Goal: Information Seeking & Learning: Learn about a topic

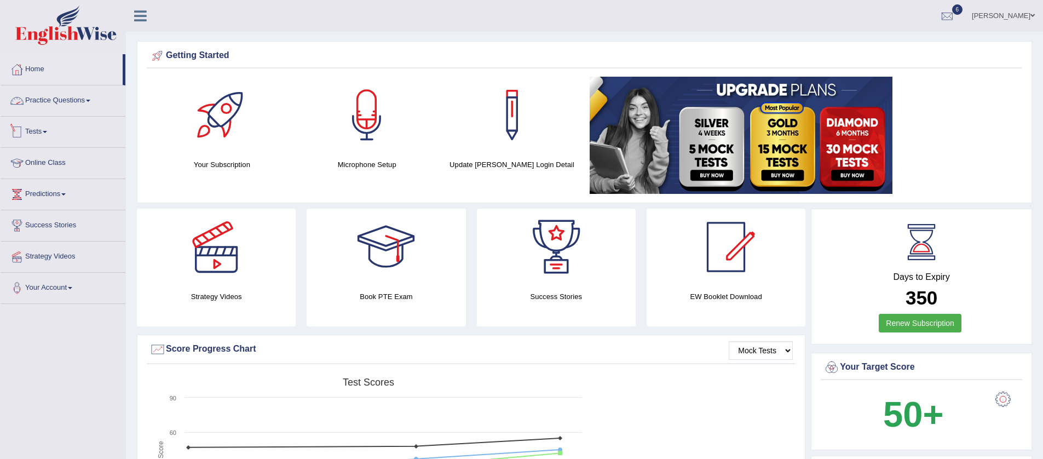
click at [53, 132] on link "Tests" at bounding box center [63, 130] width 125 height 27
click at [51, 197] on link "History" at bounding box center [71, 196] width 102 height 20
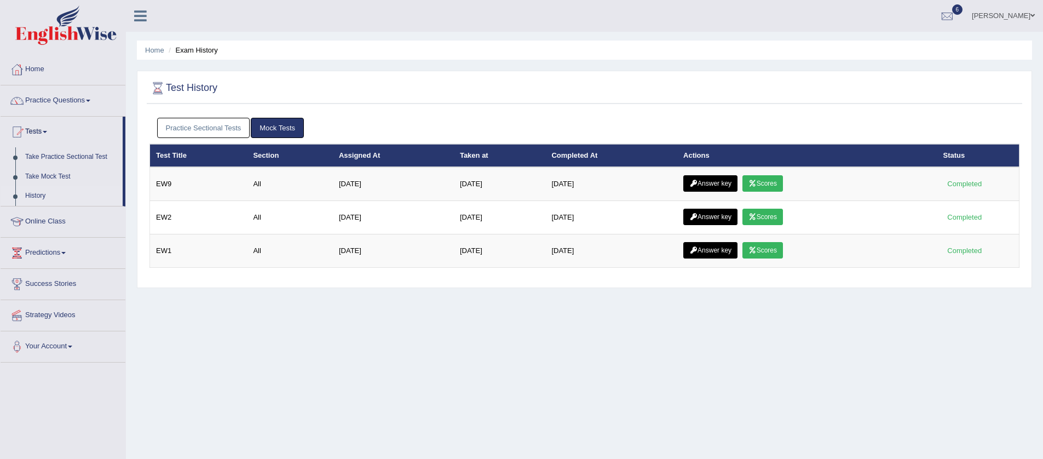
click at [184, 129] on link "Practice Sectional Tests" at bounding box center [203, 128] width 93 height 20
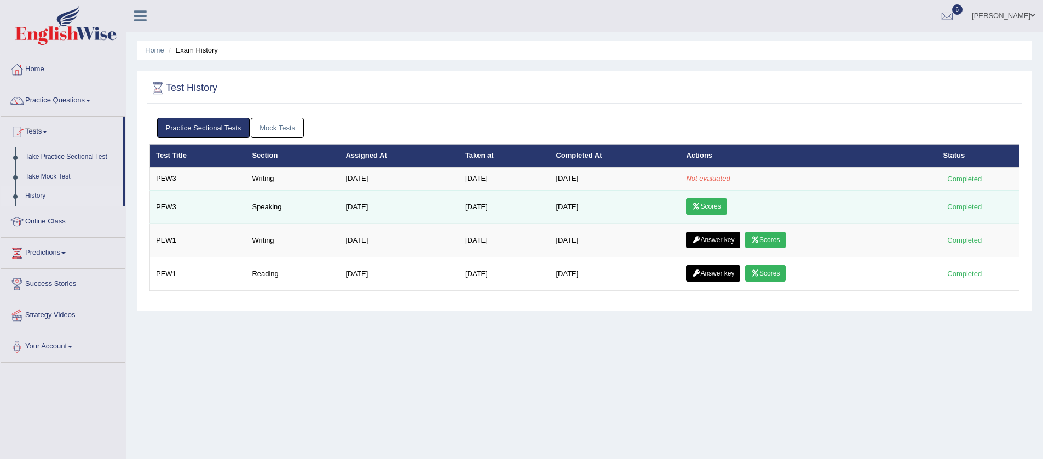
click at [717, 210] on link "Scores" at bounding box center [706, 206] width 41 height 16
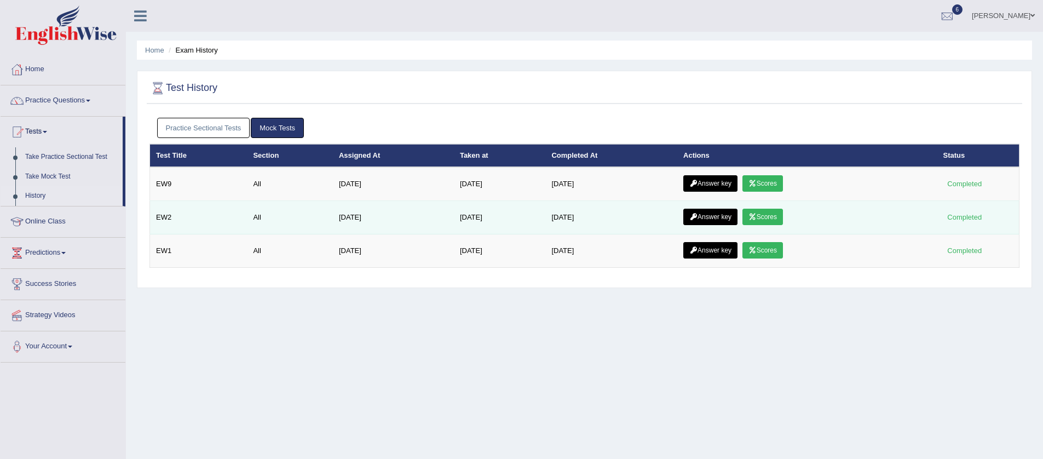
click at [757, 216] on icon at bounding box center [753, 217] width 8 height 7
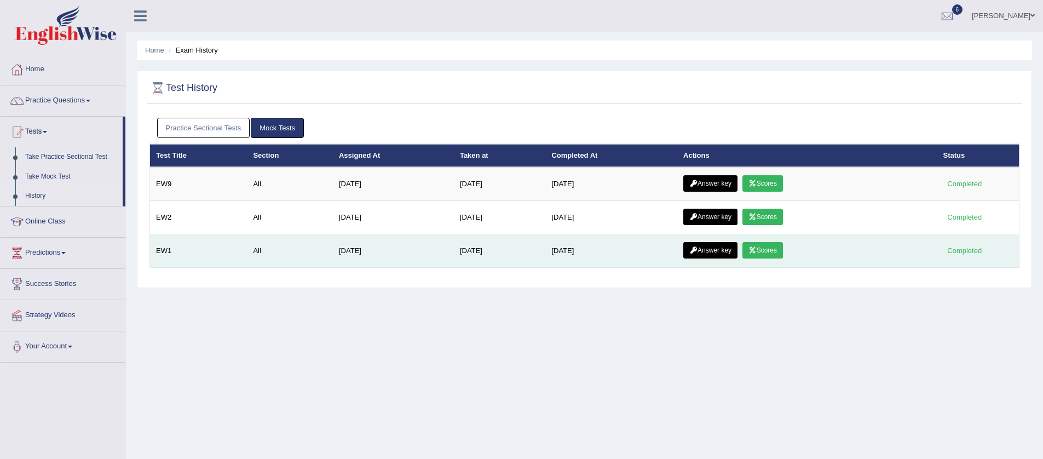
click at [776, 248] on link "Scores" at bounding box center [763, 250] width 41 height 16
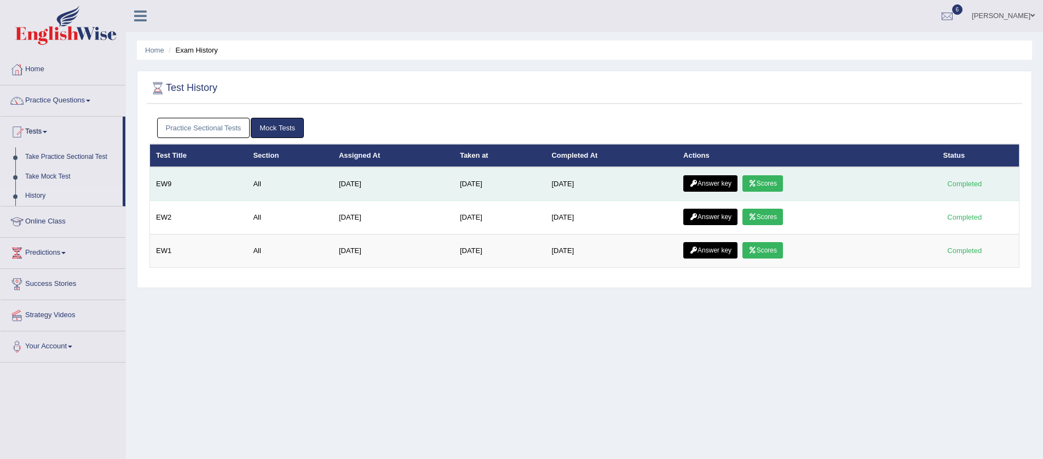
click at [767, 181] on link "Scores" at bounding box center [763, 183] width 41 height 16
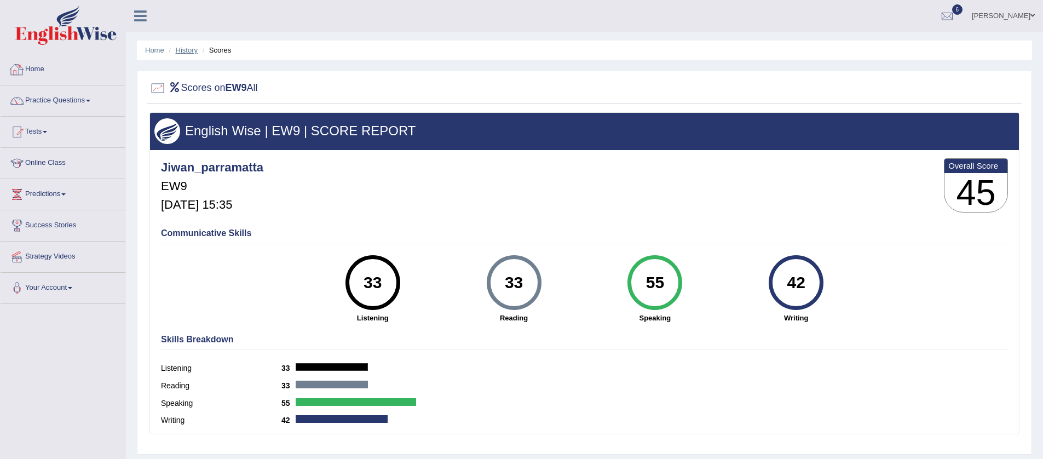
click at [189, 48] on link "History" at bounding box center [187, 50] width 22 height 8
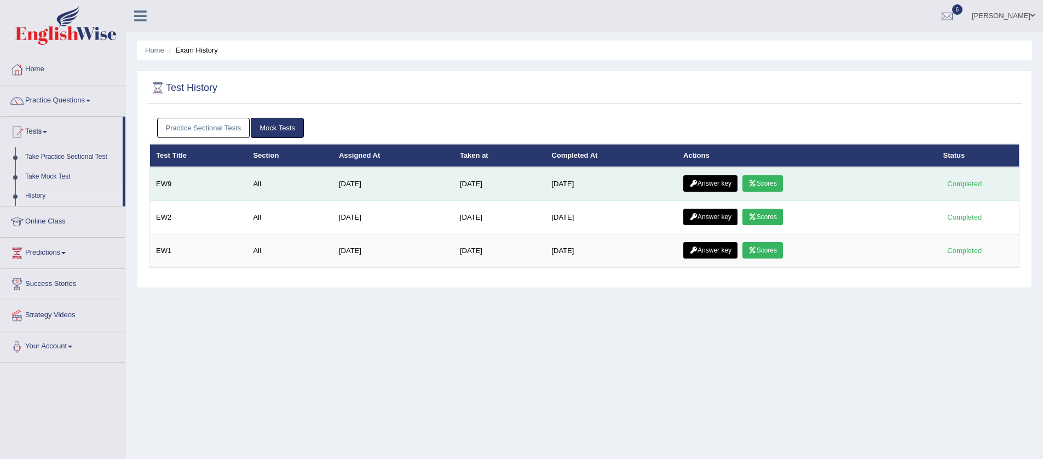
click at [768, 187] on link "Scores" at bounding box center [763, 183] width 41 height 16
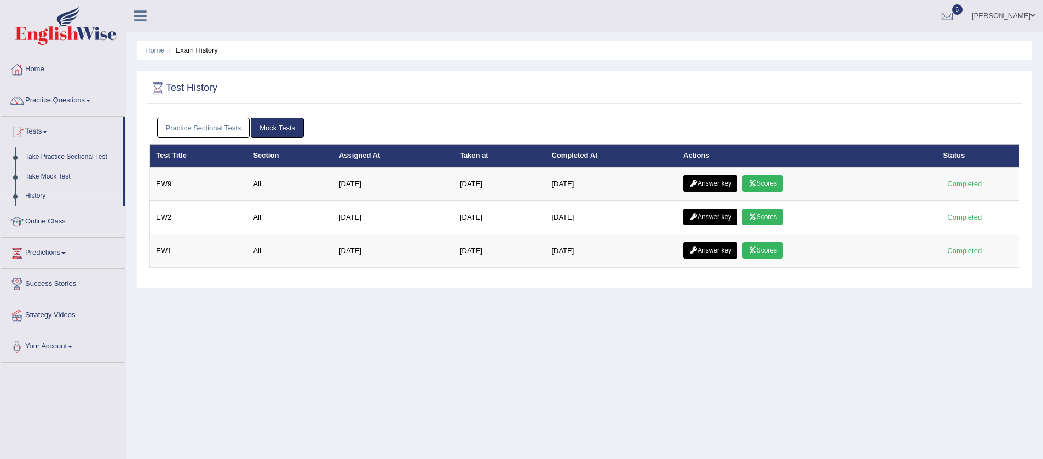
click at [215, 124] on link "Practice Sectional Tests" at bounding box center [203, 128] width 93 height 20
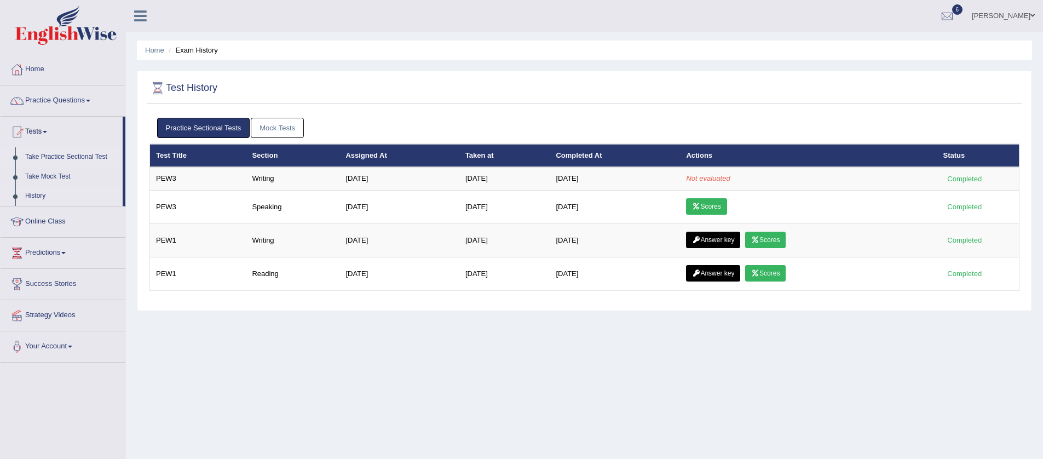
click at [62, 159] on link "Take Practice Sectional Test" at bounding box center [71, 157] width 102 height 20
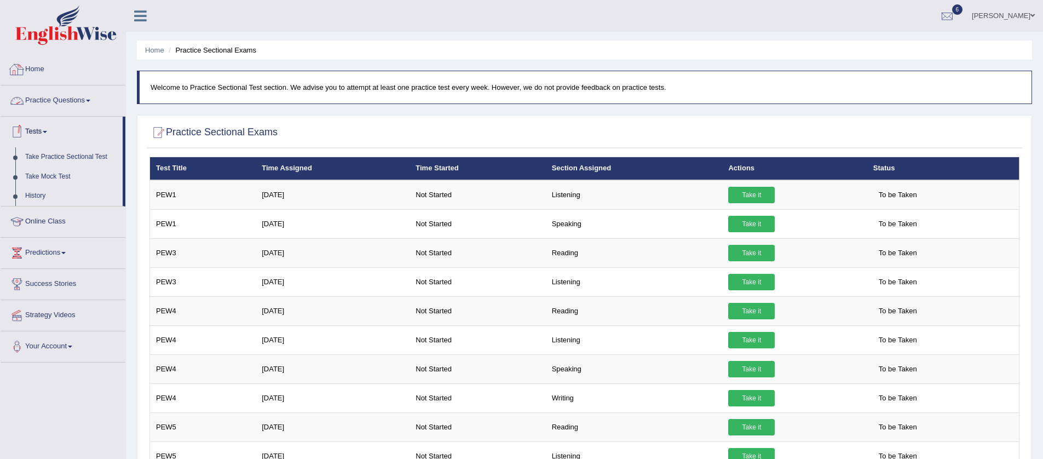
click at [88, 99] on link "Practice Questions" at bounding box center [63, 98] width 125 height 27
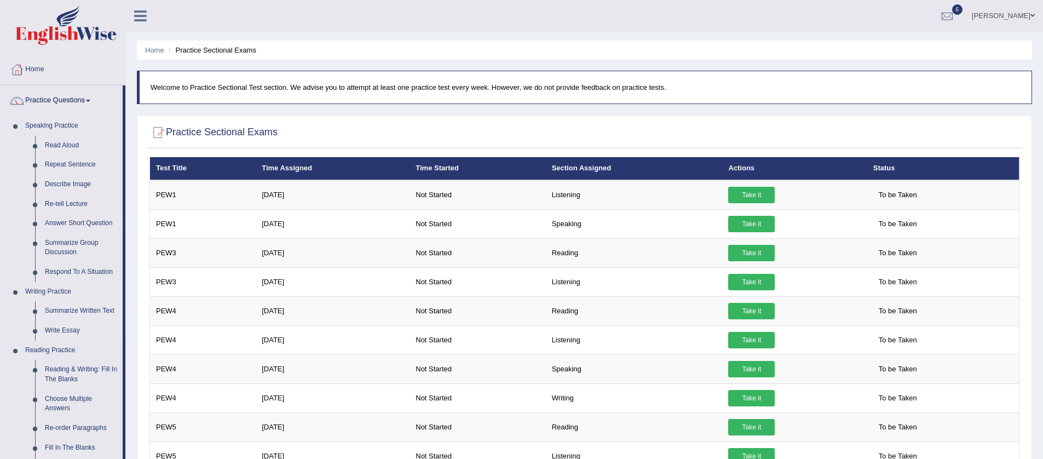
click at [71, 272] on link "Respond To A Situation" at bounding box center [81, 272] width 83 height 20
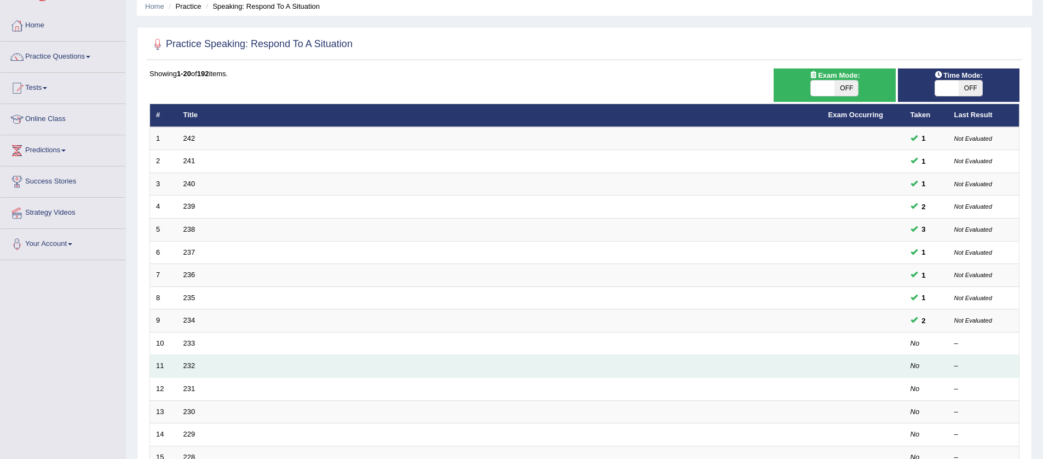
scroll to position [92, 0]
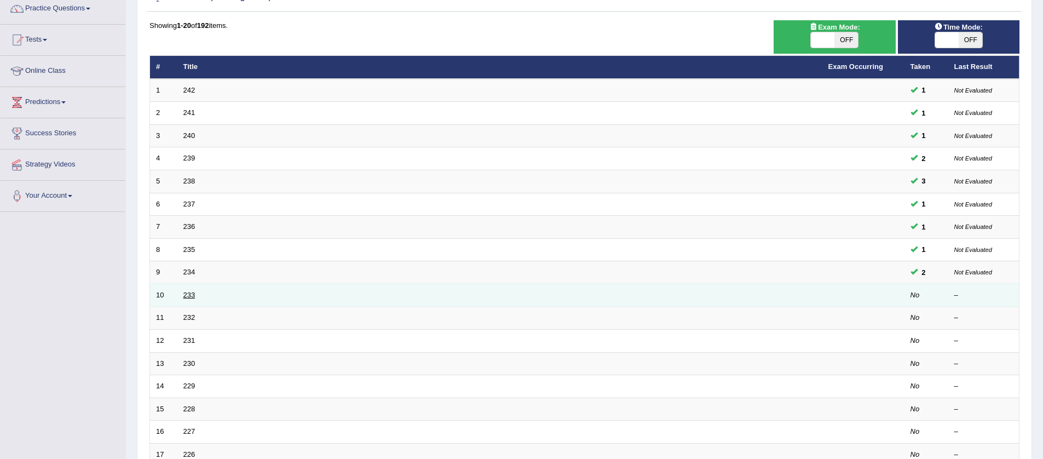
click at [191, 294] on link "233" at bounding box center [189, 295] width 12 height 8
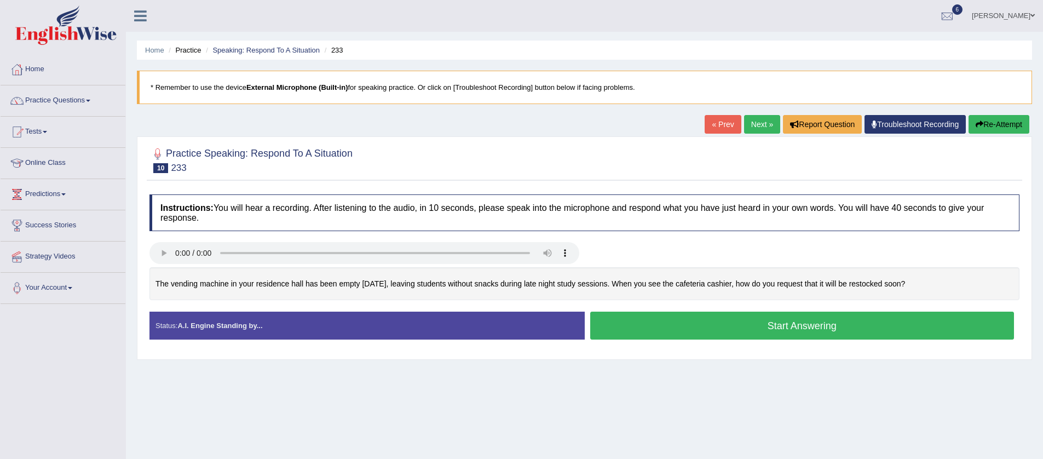
click at [723, 327] on button "Start Answering" at bounding box center [802, 326] width 424 height 28
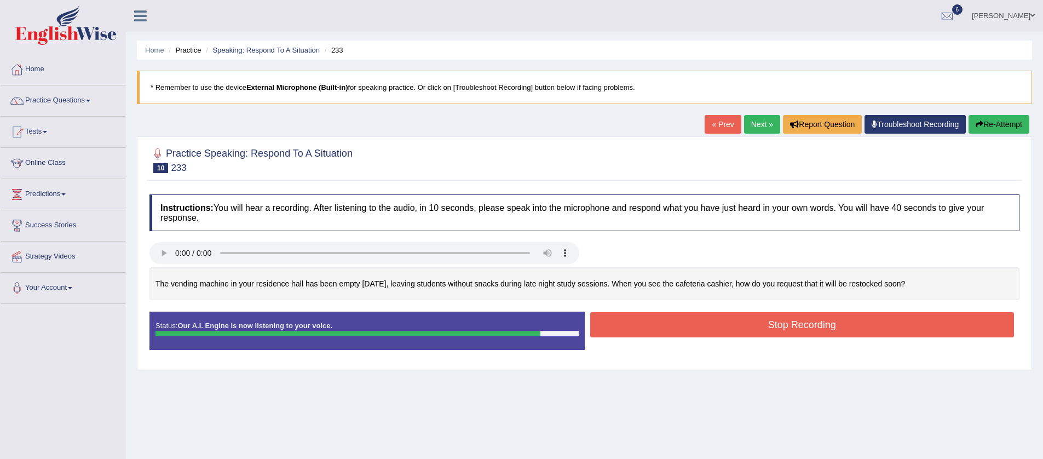
click at [739, 331] on button "Stop Recording" at bounding box center [802, 324] width 424 height 25
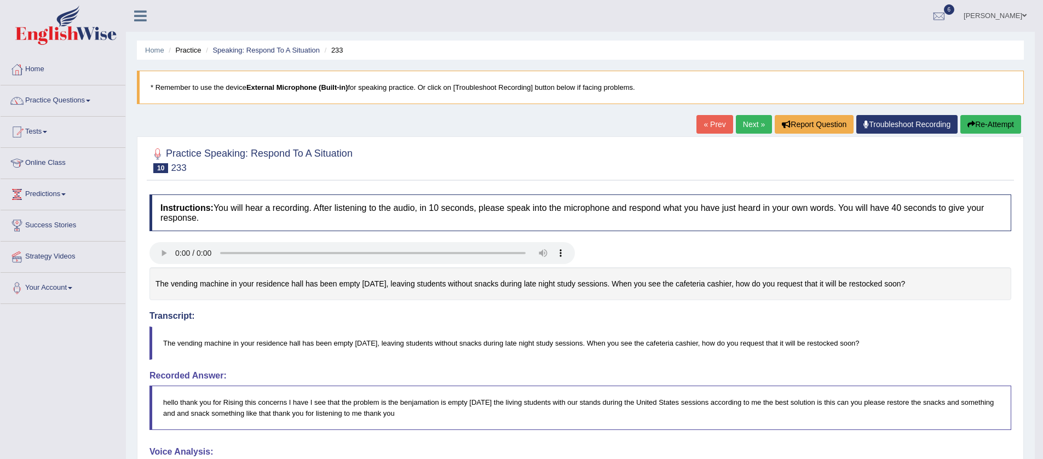
click at [740, 123] on link "Next »" at bounding box center [754, 124] width 36 height 19
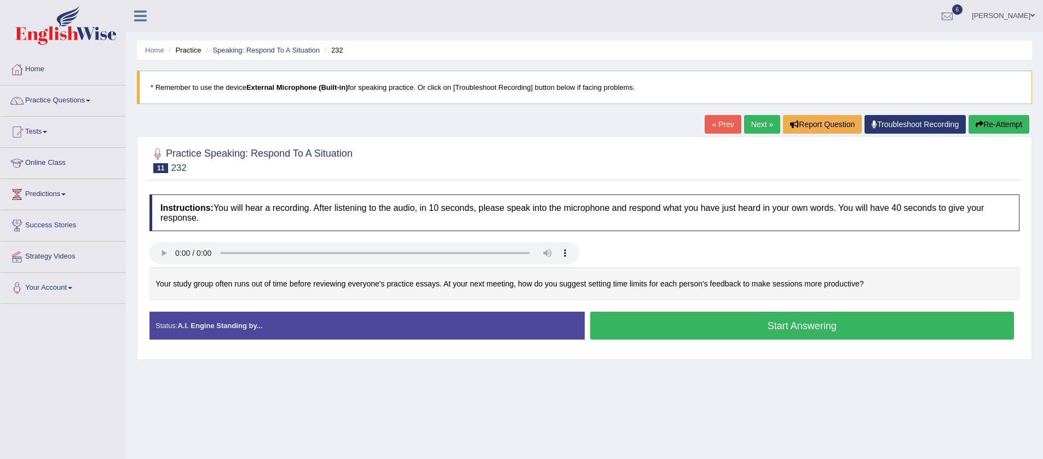
click at [664, 327] on button "Start Answering" at bounding box center [802, 326] width 424 height 28
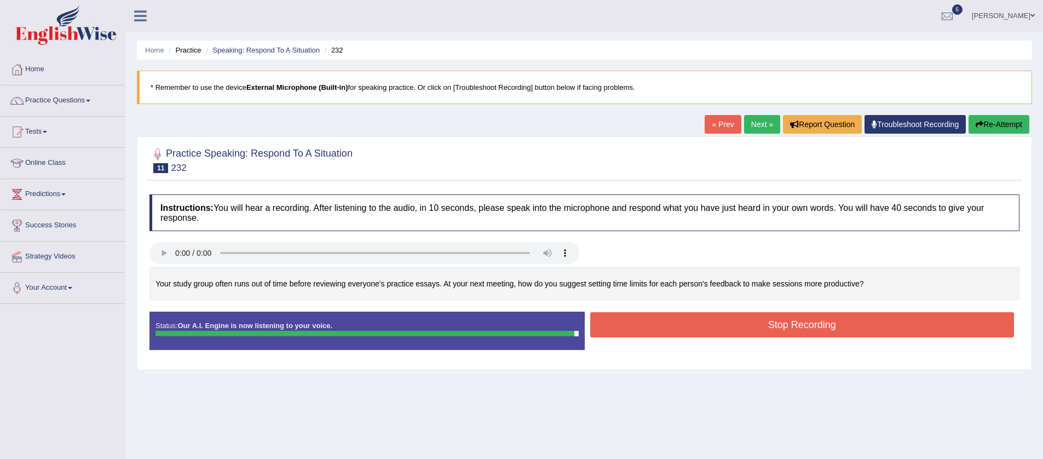
click at [674, 332] on button "Stop Recording" at bounding box center [802, 324] width 424 height 25
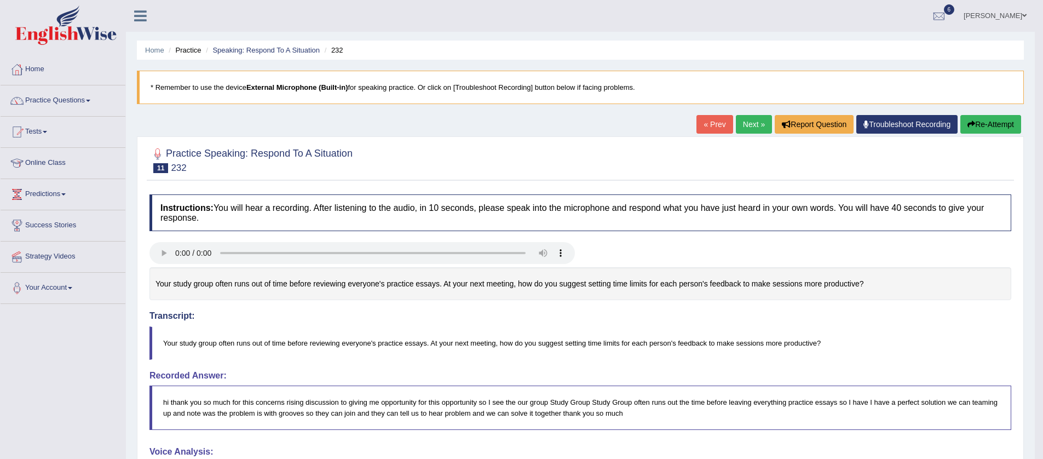
click at [90, 100] on span at bounding box center [88, 101] width 4 height 2
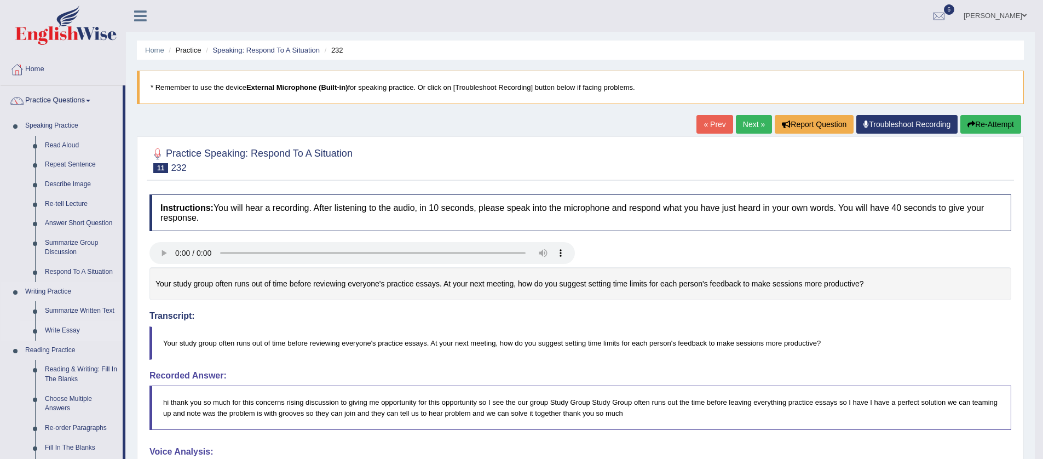
click at [68, 330] on link "Write Essay" at bounding box center [81, 331] width 83 height 20
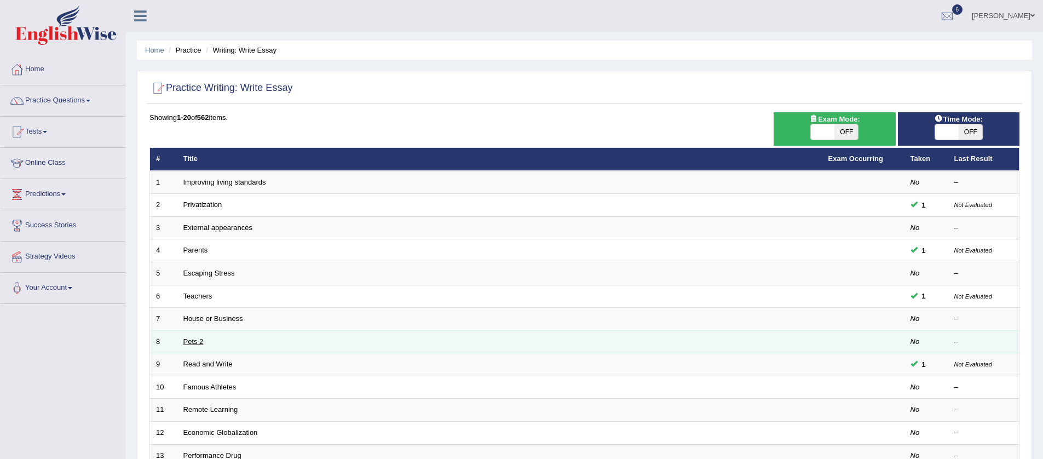
click at [196, 342] on link "Pets 2" at bounding box center [193, 341] width 20 height 8
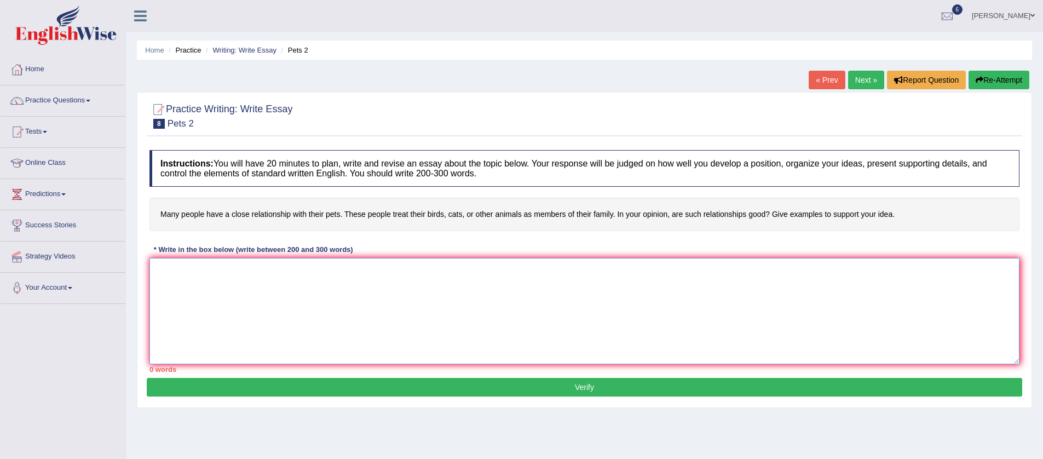
click at [241, 291] on textarea at bounding box center [585, 311] width 870 height 106
type textarea "T"
type textarea "t"
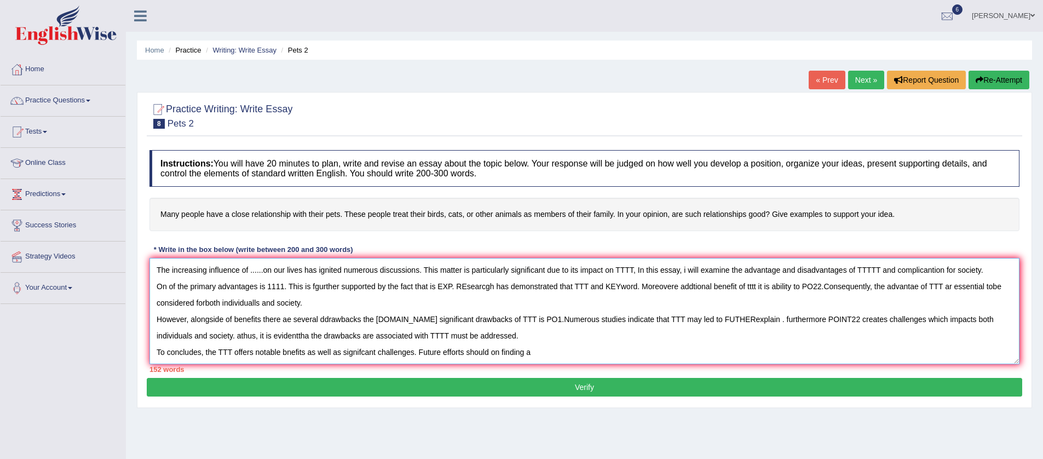
drag, startPoint x: 607, startPoint y: 331, endPoint x: 152, endPoint y: 255, distance: 461.4
click at [152, 255] on div "Instructions: You will have 20 minutes to plan, write and revise an essay about…" at bounding box center [585, 261] width 876 height 233
type textarea "To concludes, the TTT offers notable bnefits as well as signifcant challenges. …"
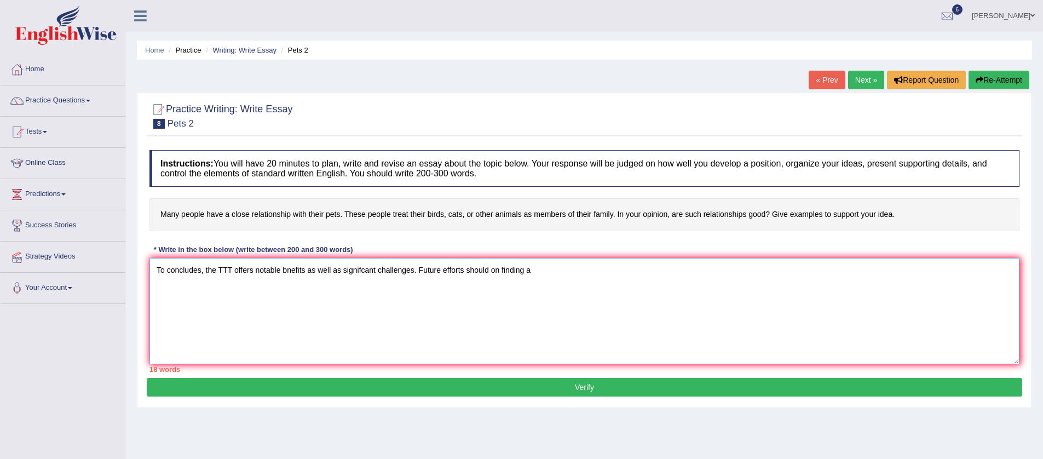
drag, startPoint x: 561, startPoint y: 288, endPoint x: 0, endPoint y: 269, distance: 561.1
click at [0, 268] on div "Toggle navigation Home Practice Questions Speaking Practice Read Aloud Repeat S…" at bounding box center [521, 285] width 1043 height 570
drag, startPoint x: 159, startPoint y: 211, endPoint x: 405, endPoint y: 217, distance: 245.4
click at [405, 217] on h4 "Many people have a close relationship with their pets. These people treat their…" at bounding box center [585, 214] width 870 height 33
drag, startPoint x: 221, startPoint y: 246, endPoint x: 239, endPoint y: 247, distance: 18.1
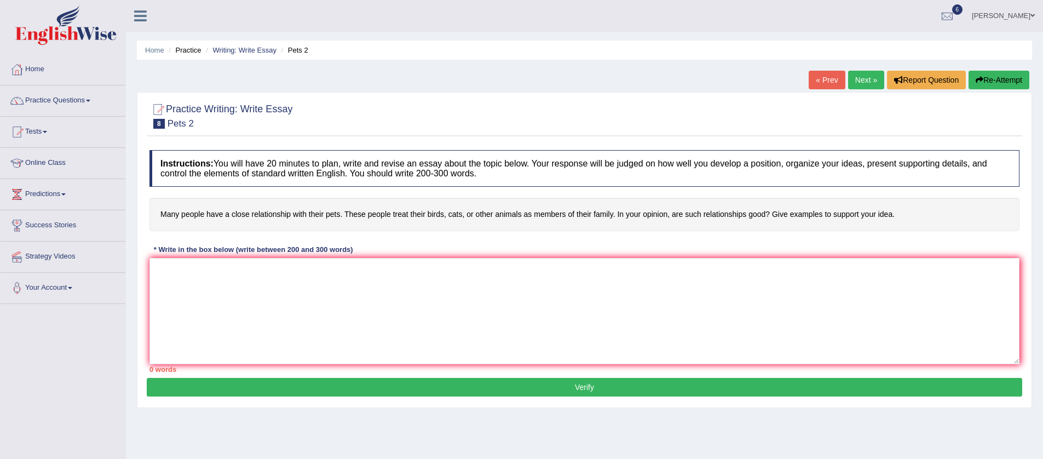
click at [237, 247] on div "* Write in the box below (write between 200 and 300 words)" at bounding box center [254, 250] width 208 height 10
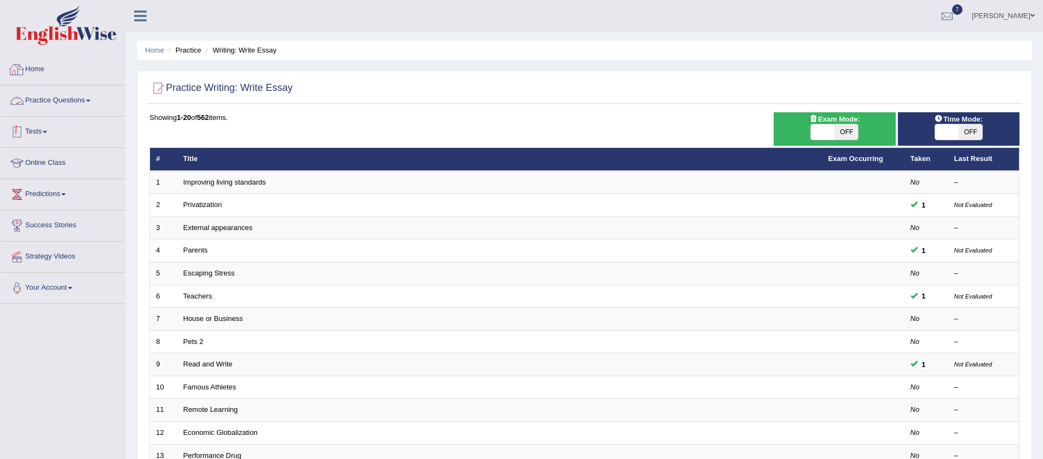
click at [47, 131] on span at bounding box center [45, 132] width 4 height 2
click at [57, 196] on link "History" at bounding box center [71, 196] width 102 height 20
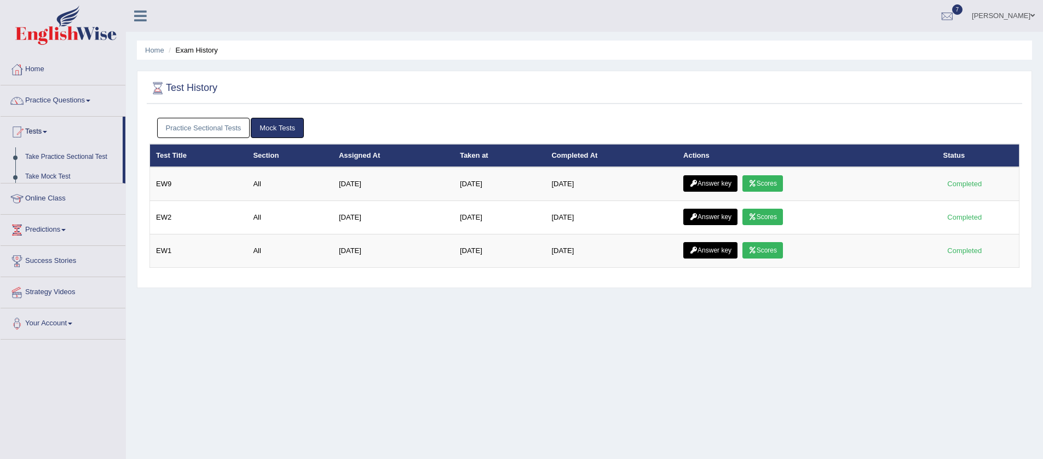
click at [215, 131] on link "Practice Sectional Tests" at bounding box center [203, 128] width 93 height 20
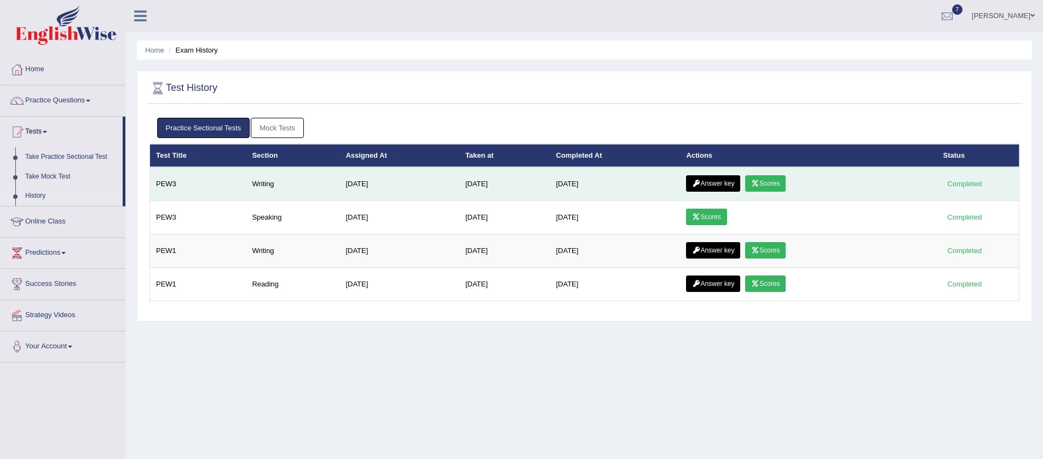
click at [785, 184] on link "Scores" at bounding box center [765, 183] width 41 height 16
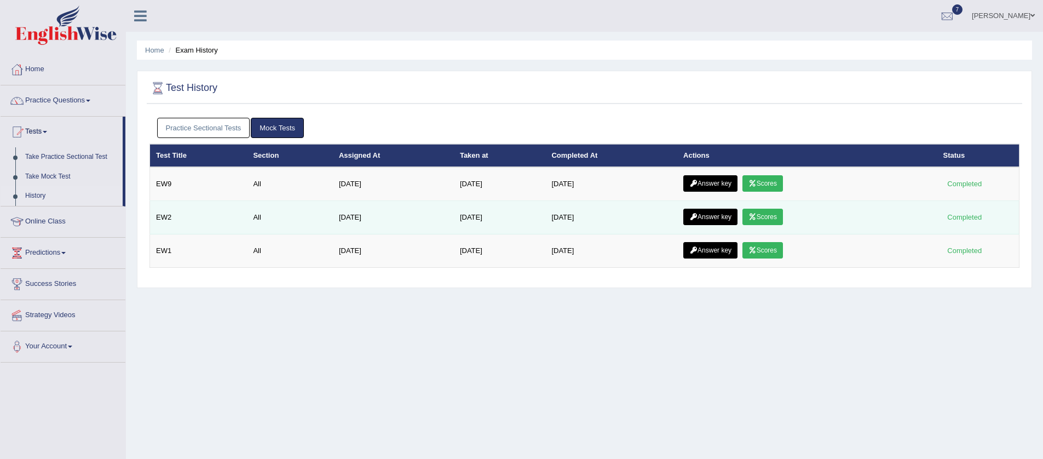
click at [769, 211] on link "Scores" at bounding box center [763, 217] width 41 height 16
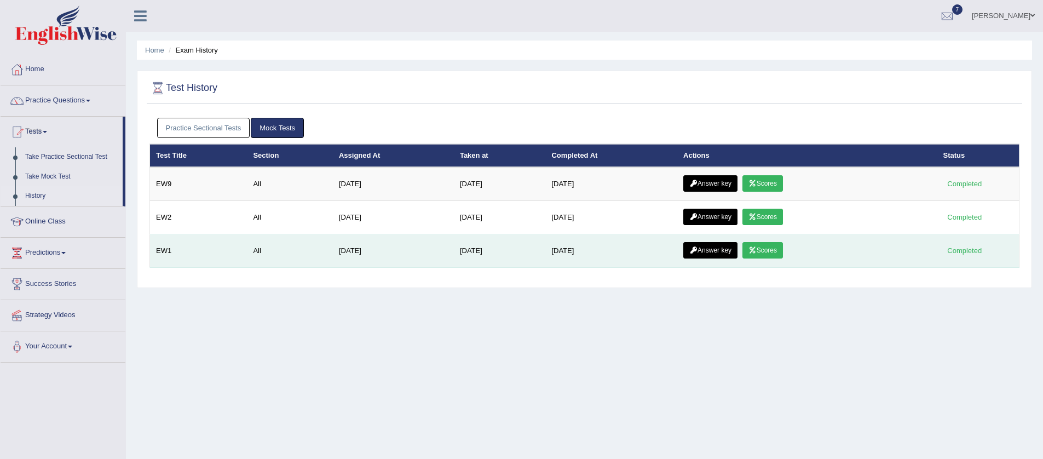
click at [775, 249] on link "Scores" at bounding box center [763, 250] width 41 height 16
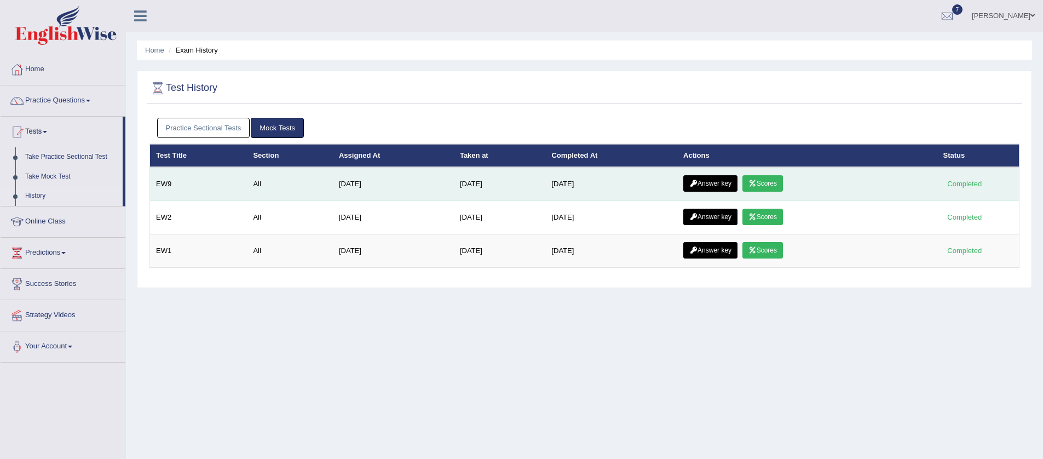
click at [765, 179] on link "Scores" at bounding box center [763, 183] width 41 height 16
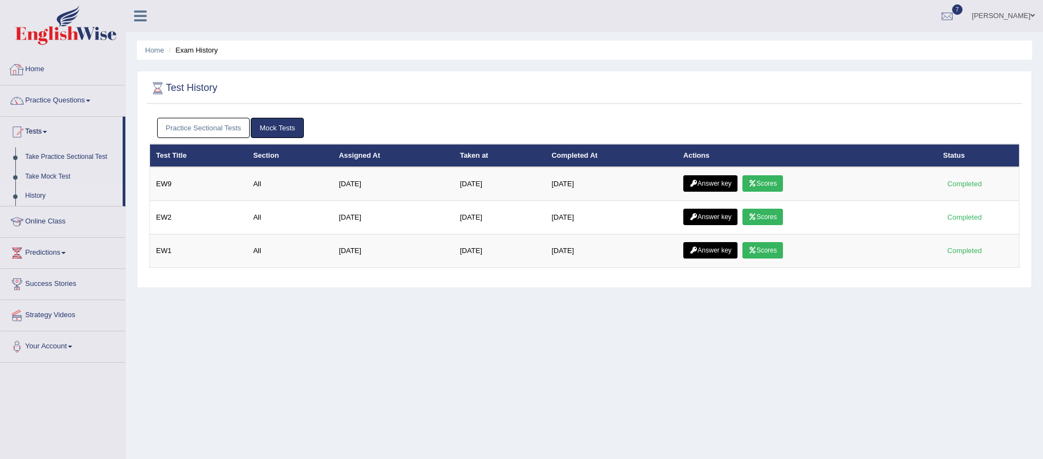
click at [214, 126] on link "Practice Sectional Tests" at bounding box center [203, 128] width 93 height 20
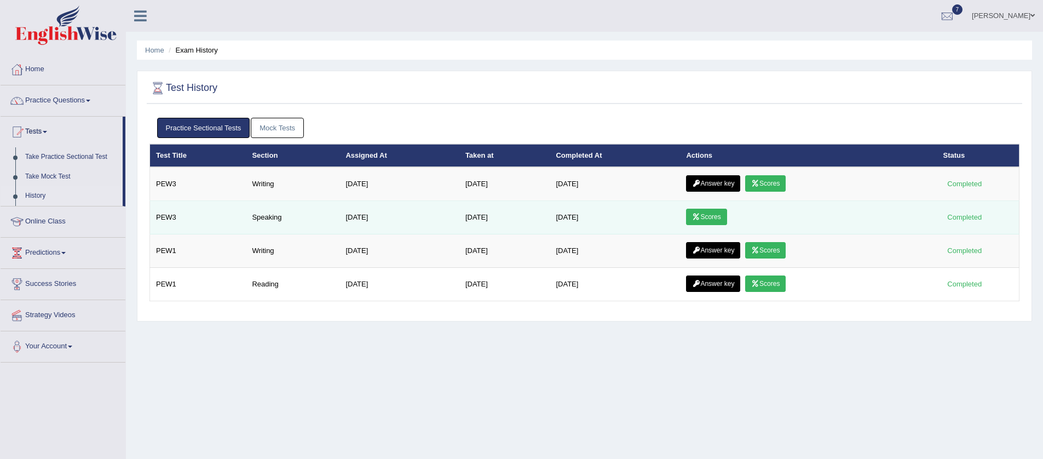
click at [700, 218] on icon at bounding box center [696, 217] width 8 height 7
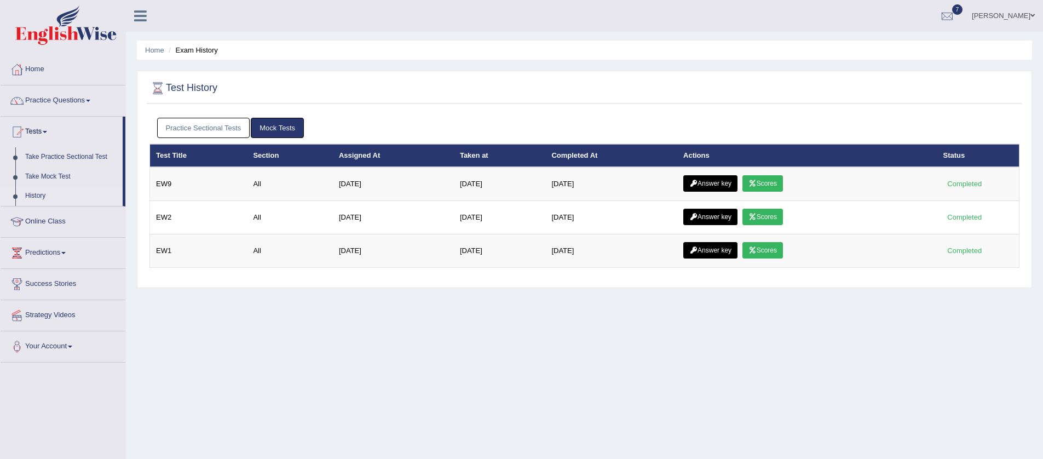
click at [205, 128] on link "Practice Sectional Tests" at bounding box center [203, 128] width 93 height 20
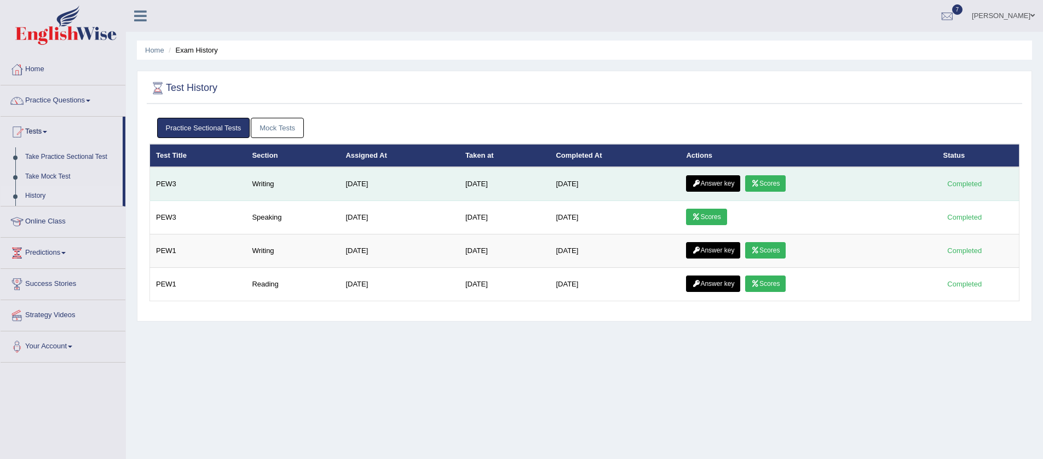
click at [778, 187] on link "Scores" at bounding box center [765, 183] width 41 height 16
